Goal: Information Seeking & Learning: Check status

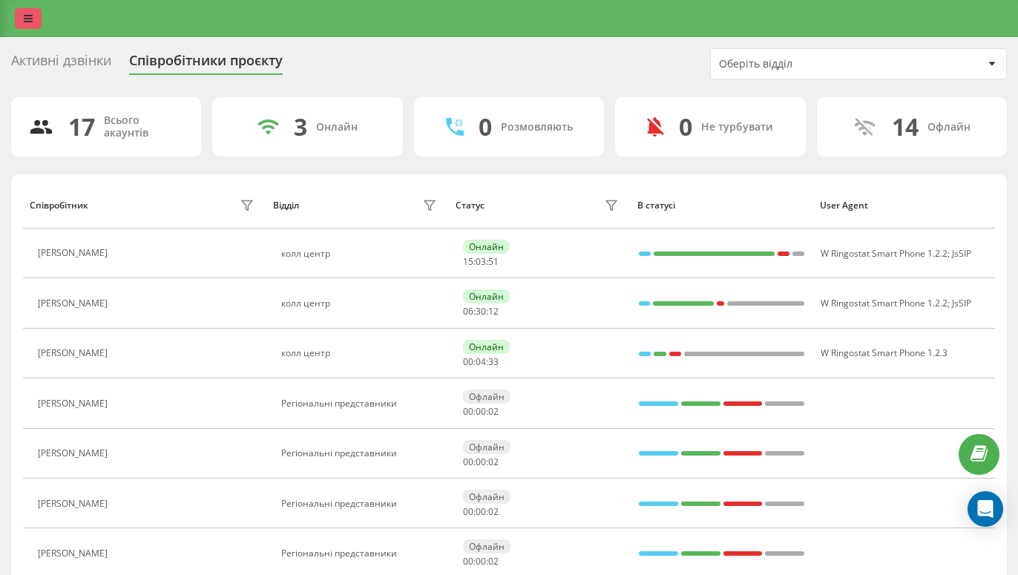
click at [36, 15] on link at bounding box center [28, 18] width 27 height 21
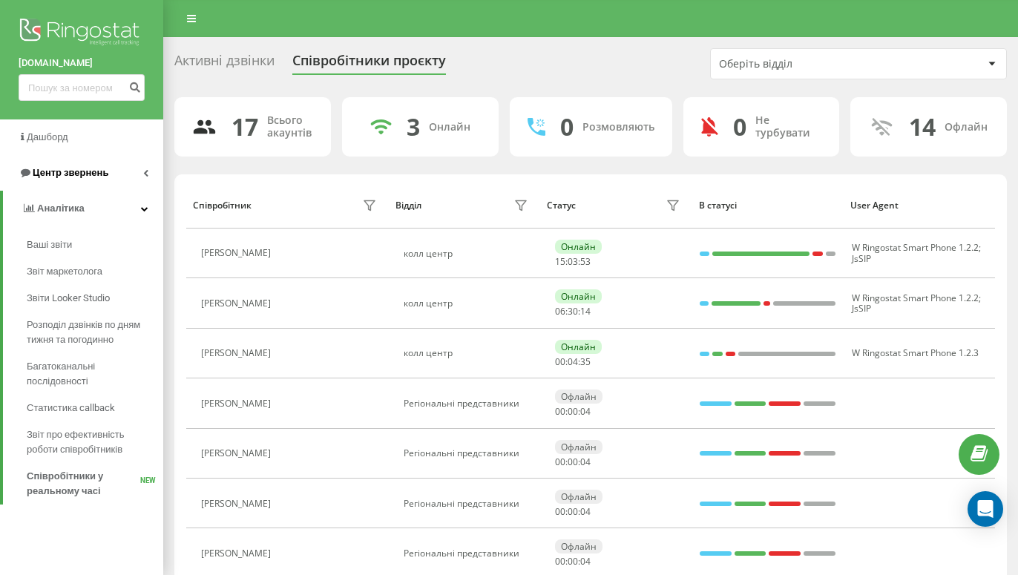
click at [30, 165] on link "Центр звернень" at bounding box center [81, 173] width 163 height 36
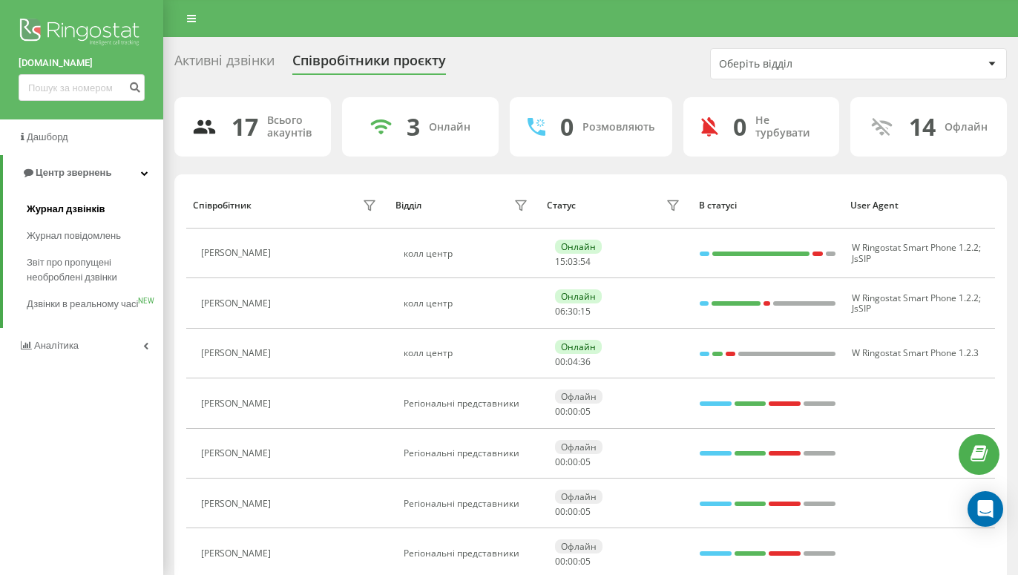
click at [40, 203] on span "Журнал дзвінків" at bounding box center [66, 209] width 79 height 15
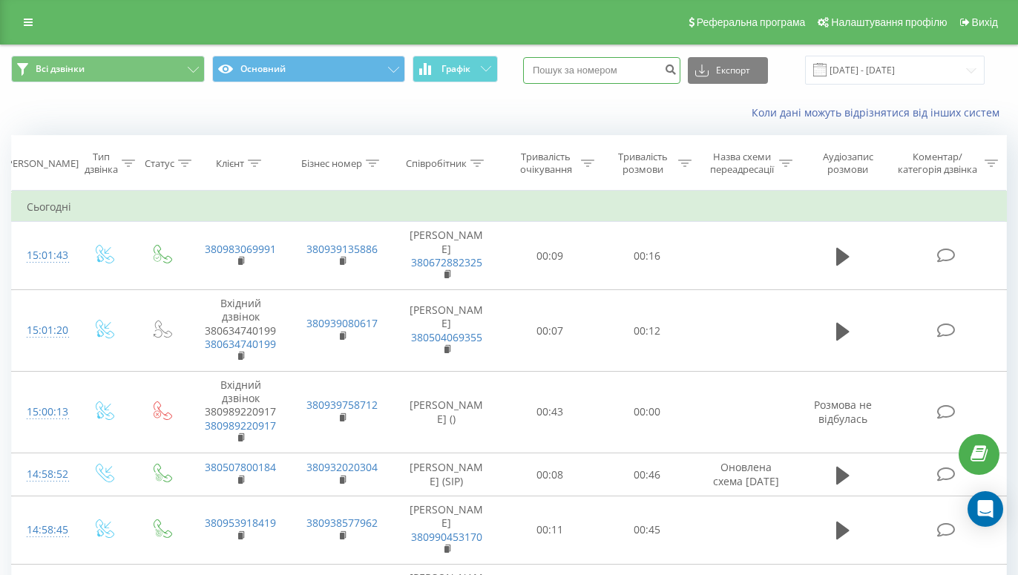
click at [589, 73] on input at bounding box center [601, 70] width 157 height 27
paste input "0661339769"
type input "0661339769"
click at [677, 72] on icon "submit" at bounding box center [670, 67] width 13 height 9
